Goal: Task Accomplishment & Management: Manage account settings

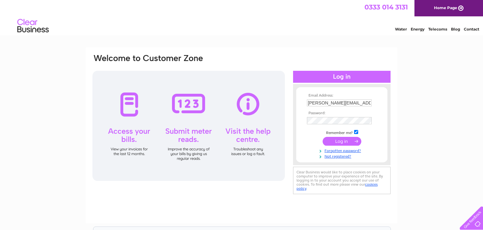
click at [338, 140] on input "submit" at bounding box center [342, 141] width 39 height 9
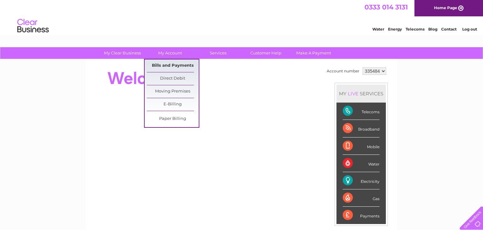
click at [169, 66] on link "Bills and Payments" at bounding box center [173, 65] width 52 height 13
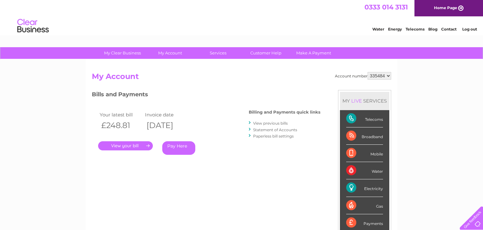
click at [130, 145] on link "." at bounding box center [125, 145] width 55 height 9
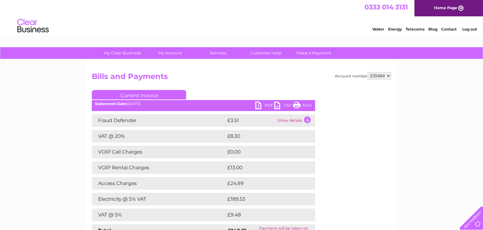
click at [259, 105] on link "PDF" at bounding box center [265, 106] width 19 height 9
